Goal: Check status: Check status

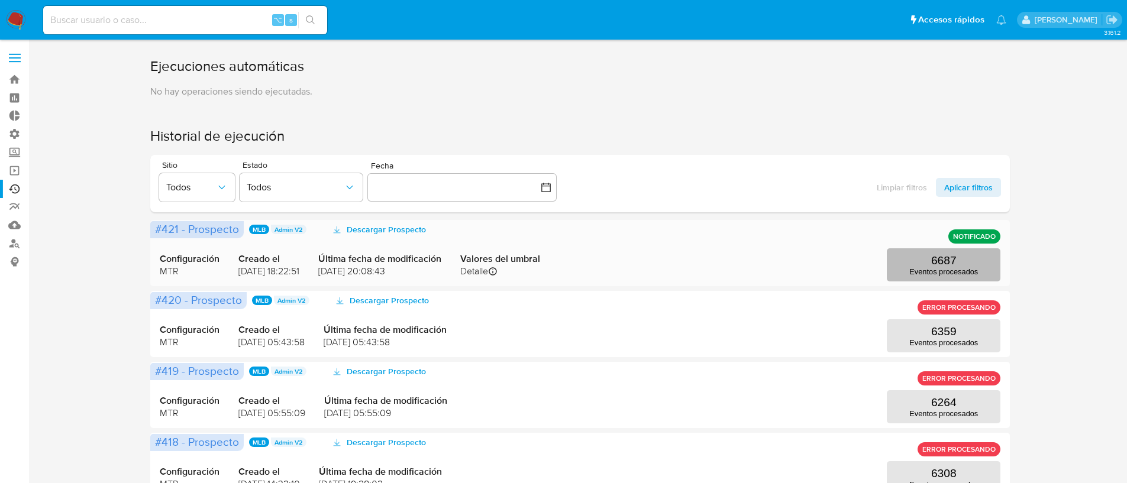
click at [958, 271] on p "Eventos procesados" at bounding box center [943, 271] width 69 height 9
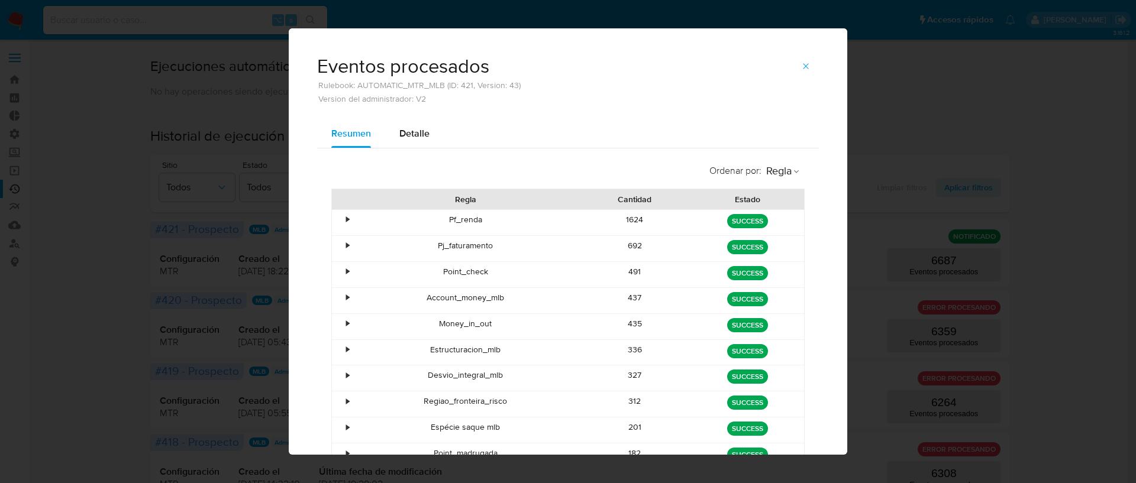
click at [338, 216] on div "•" at bounding box center [342, 222] width 21 height 25
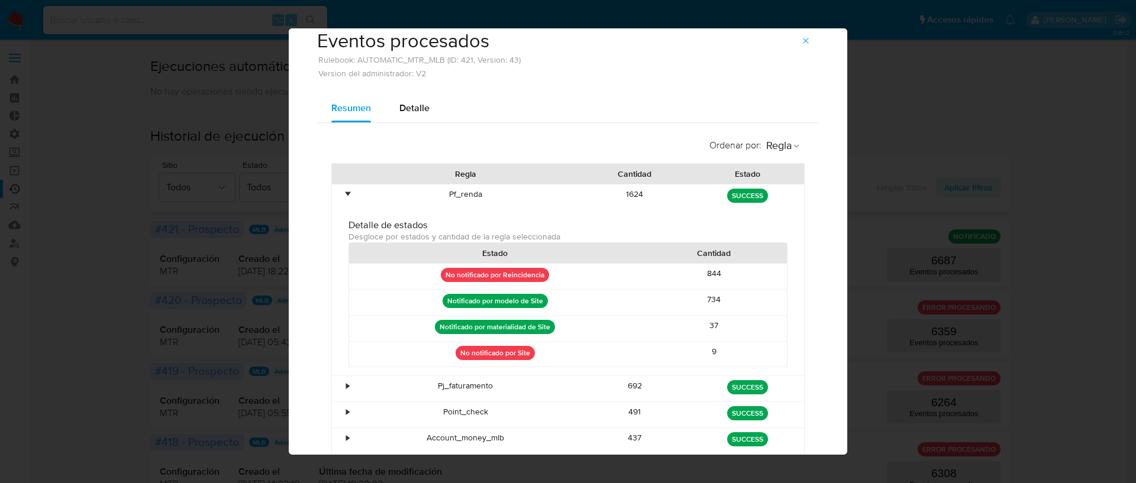
scroll to position [26, 0]
click at [340, 190] on div "•" at bounding box center [342, 196] width 21 height 25
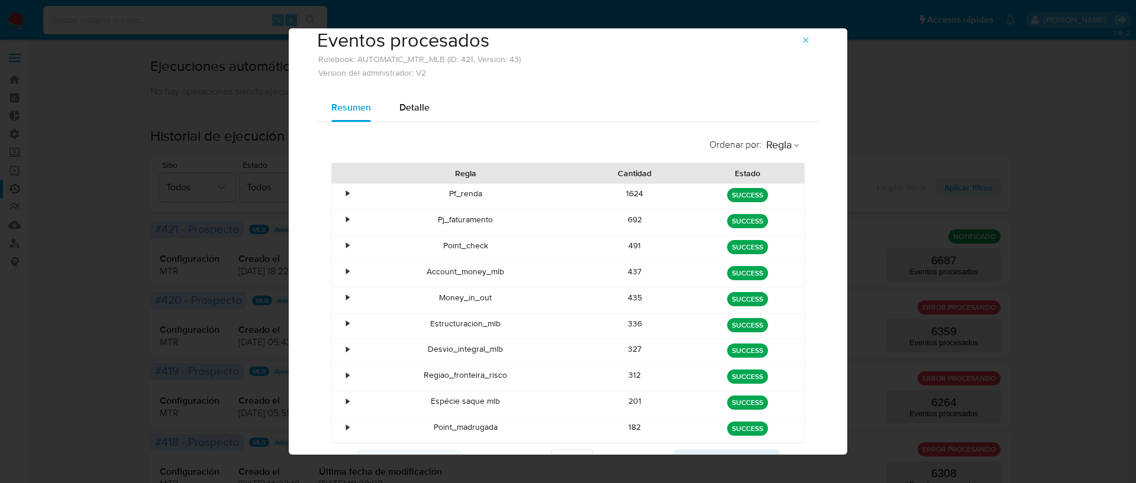
click at [340, 267] on div "•" at bounding box center [342, 274] width 21 height 25
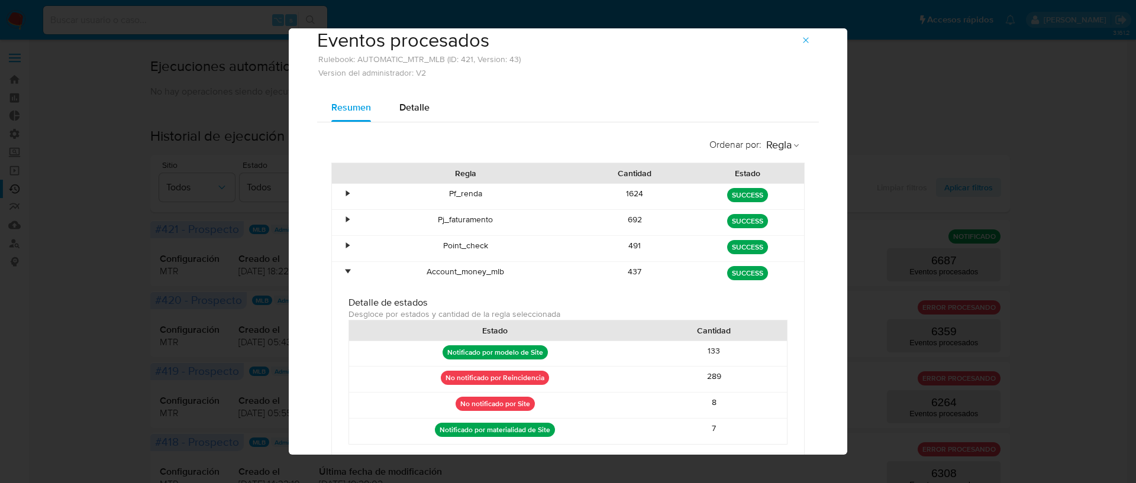
click at [340, 267] on div "•" at bounding box center [342, 274] width 21 height 25
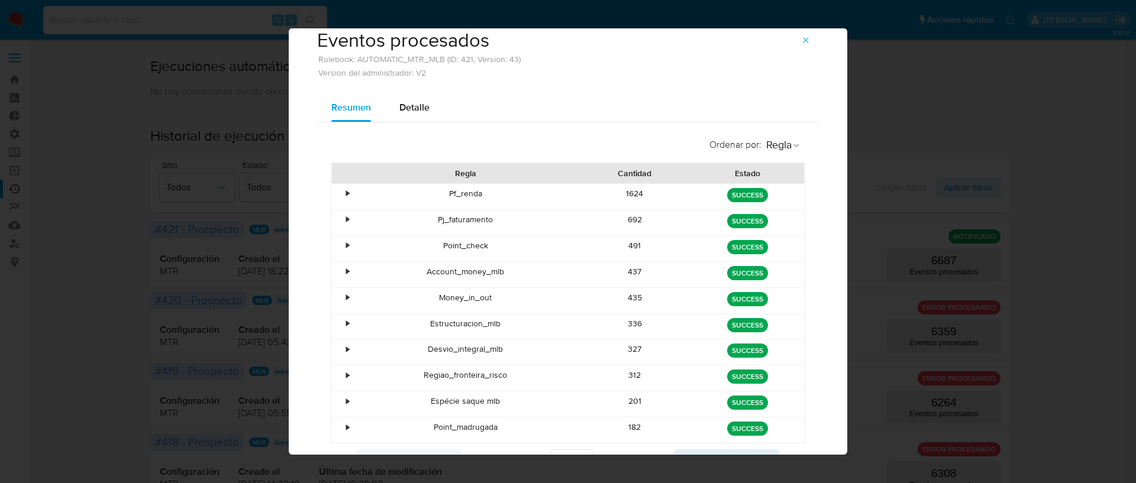
click at [346, 244] on div "•" at bounding box center [342, 248] width 21 height 25
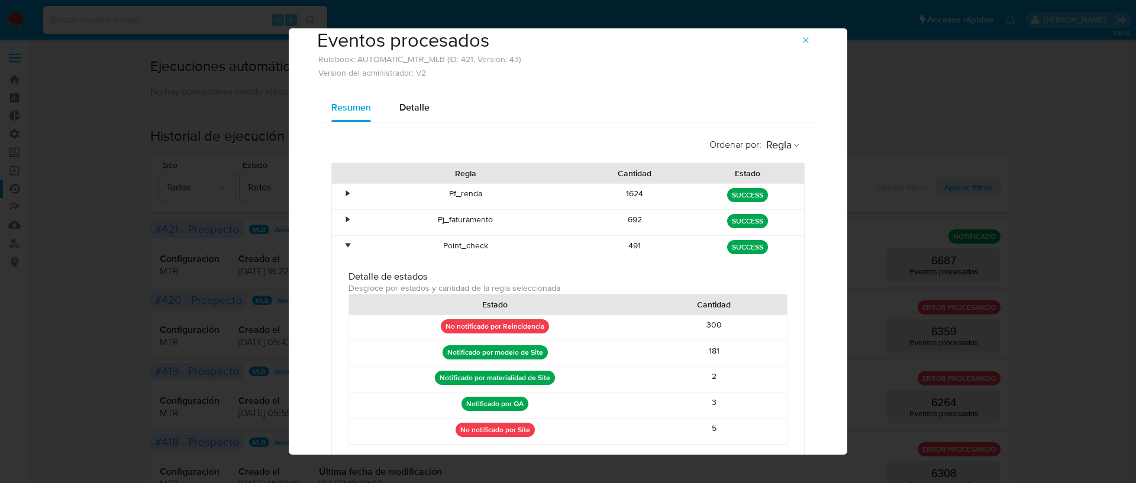
click at [346, 245] on div "•" at bounding box center [347, 245] width 3 height 11
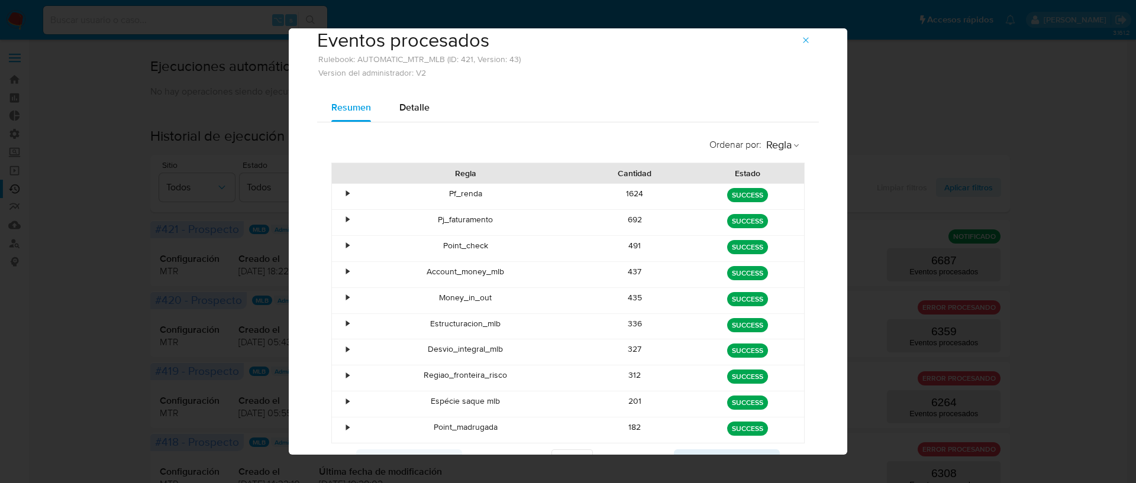
click at [347, 217] on div "•" at bounding box center [342, 222] width 21 height 25
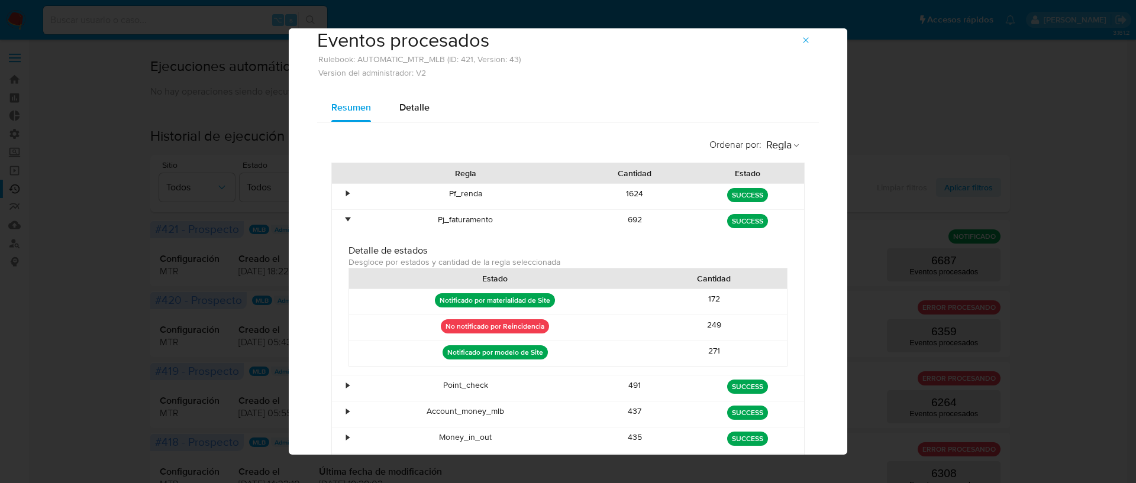
click at [347, 217] on div "•" at bounding box center [342, 222] width 21 height 25
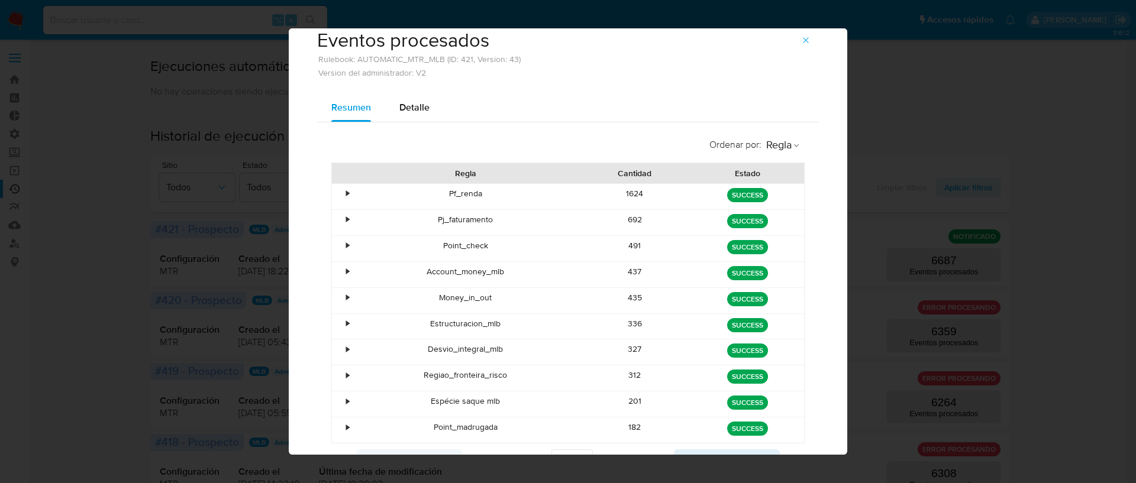
click at [353, 361] on div "Desvio_integral_mlb" at bounding box center [466, 351] width 226 height 25
click at [346, 354] on div "•" at bounding box center [347, 349] width 3 height 11
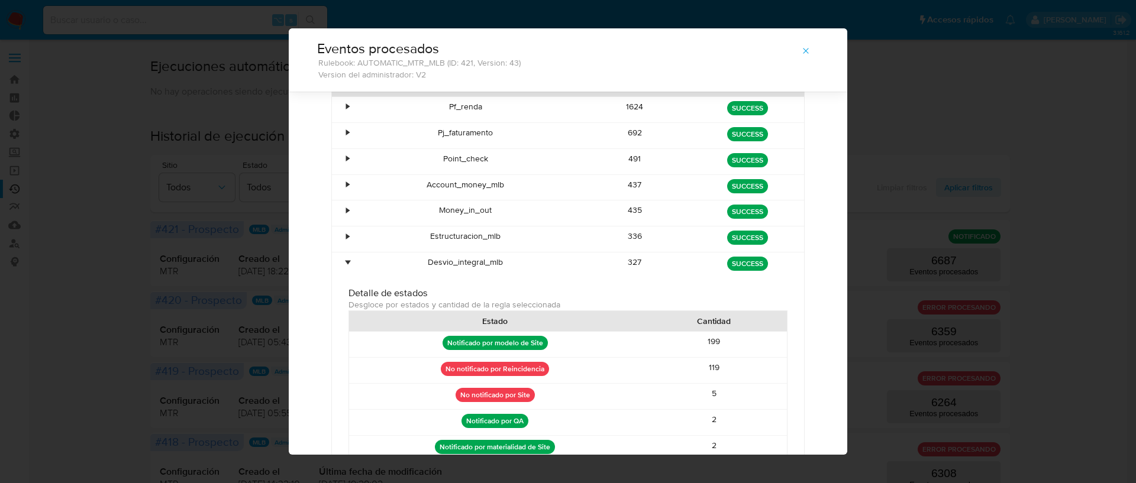
scroll to position [101, 0]
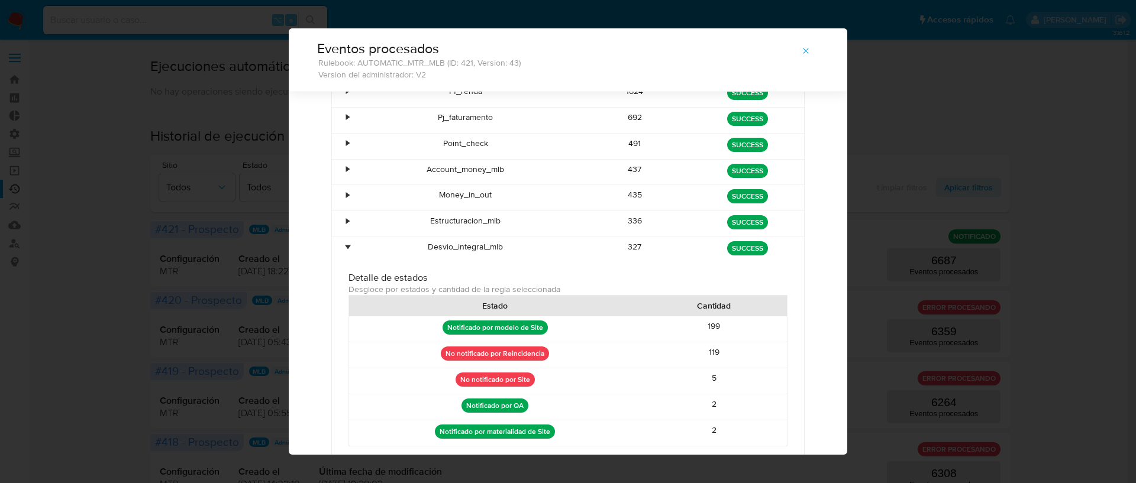
click at [346, 245] on div "•" at bounding box center [347, 246] width 3 height 11
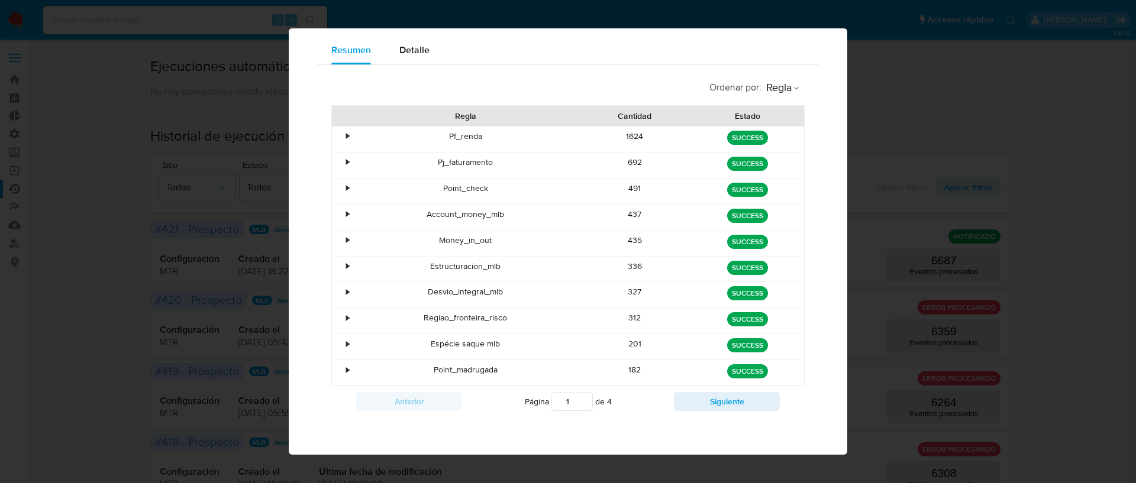
scroll to position [83, 0]
click at [333, 339] on div "•" at bounding box center [342, 346] width 21 height 25
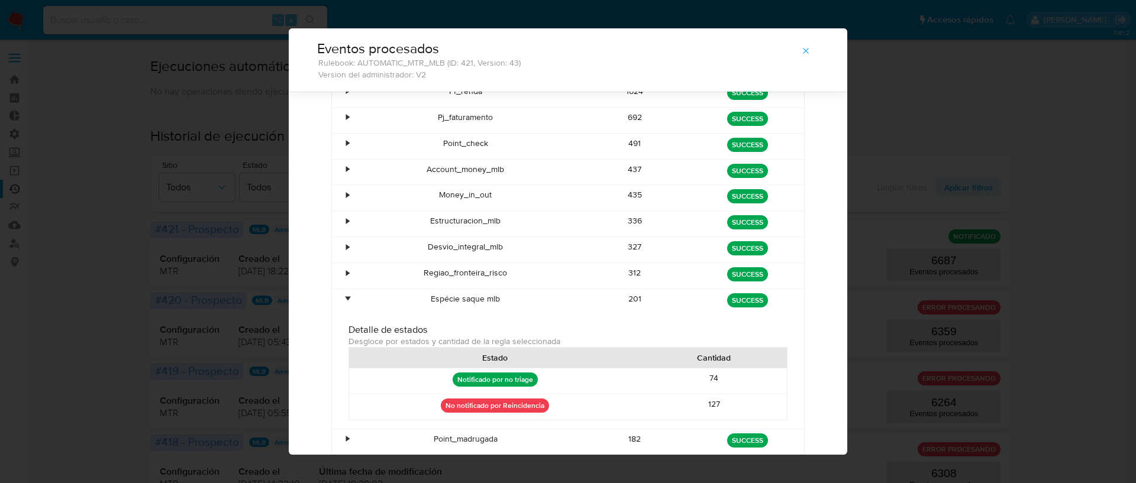
click at [340, 305] on div "•" at bounding box center [342, 301] width 21 height 25
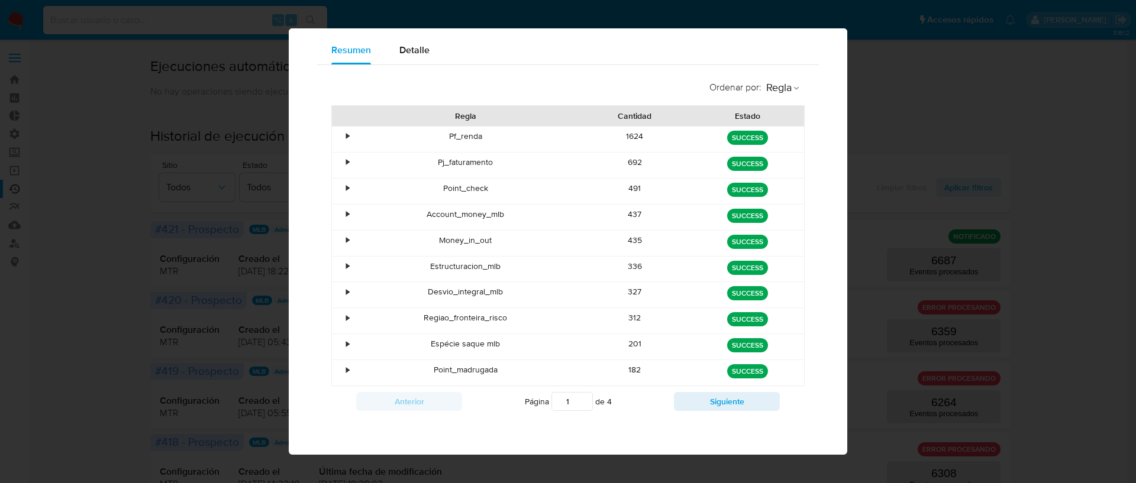
click at [342, 325] on div "•" at bounding box center [342, 320] width 21 height 25
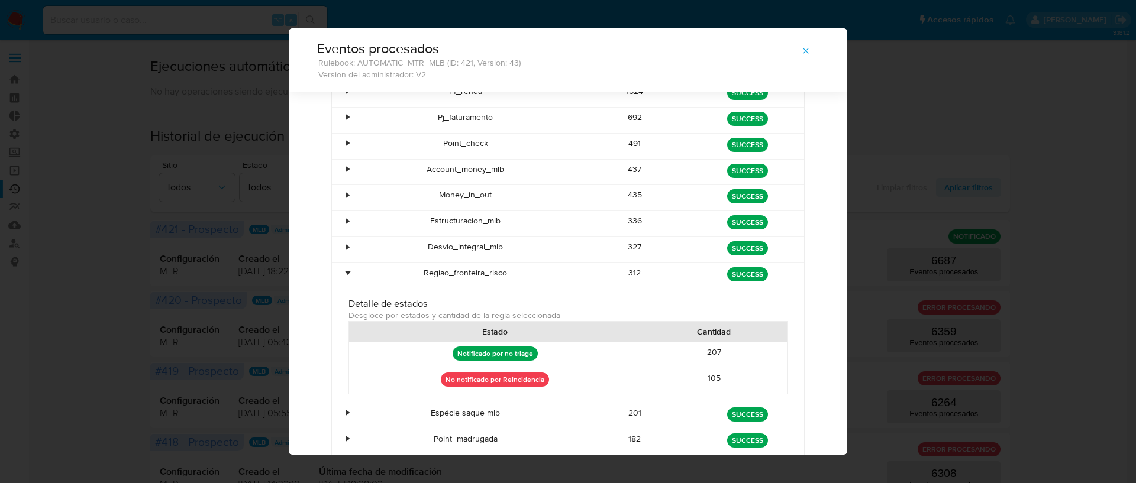
click at [346, 275] on div "•" at bounding box center [347, 272] width 3 height 11
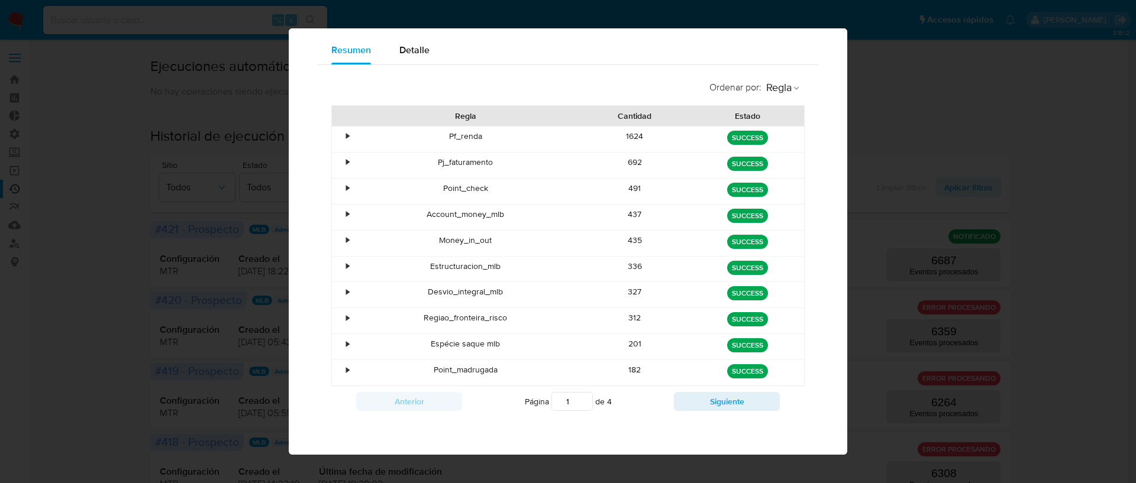
click at [346, 271] on div "•" at bounding box center [347, 266] width 3 height 11
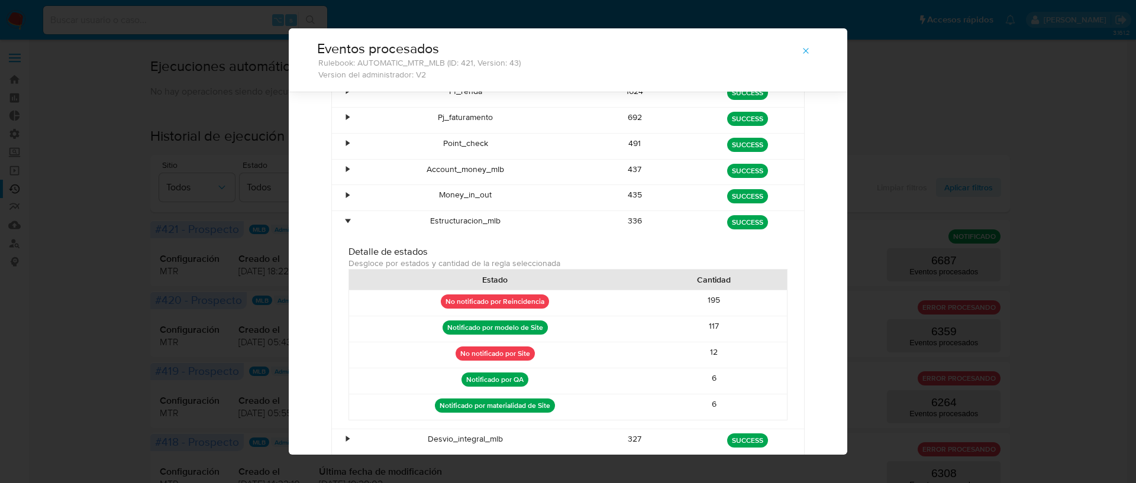
click at [339, 228] on div "•" at bounding box center [342, 223] width 21 height 25
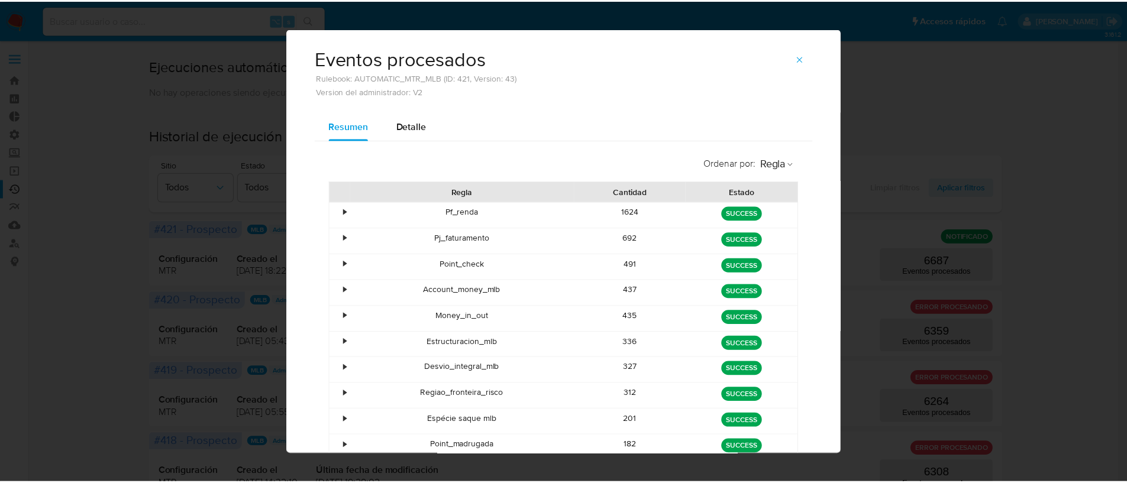
scroll to position [0, 0]
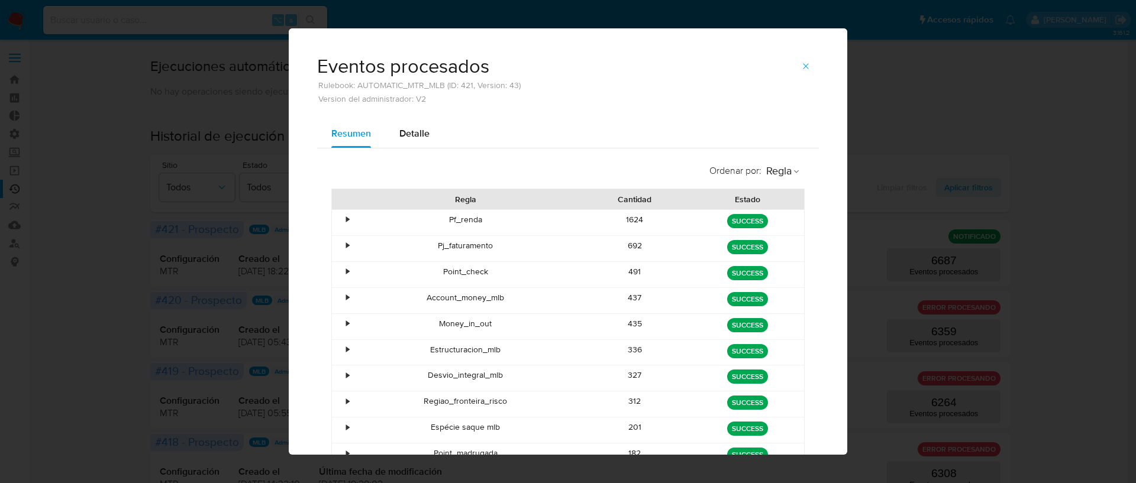
click at [803, 59] on span "button" at bounding box center [805, 66] width 9 height 17
